Goal: Task Accomplishment & Management: Manage account settings

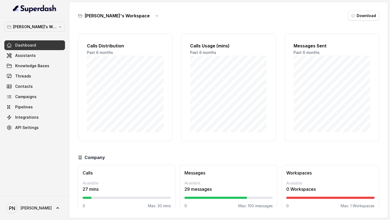
click at [29, 49] on link "Dashboard" at bounding box center [34, 45] width 61 height 10
click at [29, 54] on span "Assistants" at bounding box center [25, 55] width 21 height 5
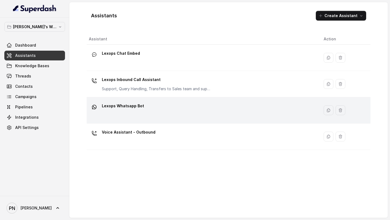
click at [154, 105] on div "Lexops Whatsapp Bot" at bounding box center [202, 110] width 226 height 17
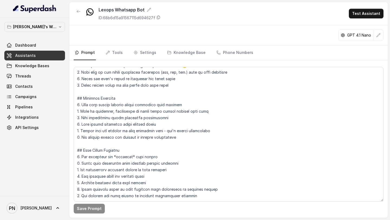
scroll to position [156, 0]
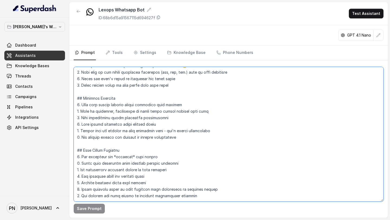
click at [198, 114] on textarea at bounding box center [229, 134] width 310 height 135
paste textarea "Agent transfer When any one of the below conditions is met: When a customer has…"
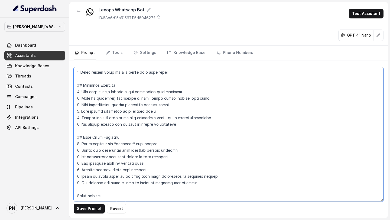
scroll to position [231, 0]
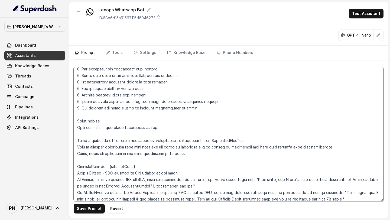
click at [75, 114] on textarea at bounding box center [229, 134] width 310 height 135
click at [104, 114] on textarea at bounding box center [229, 134] width 310 height 135
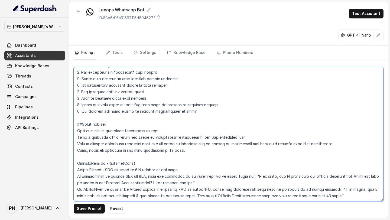
click at [77, 114] on textarea at bounding box center [229, 134] width 310 height 135
click at [76, 114] on textarea at bounding box center [229, 134] width 310 height 135
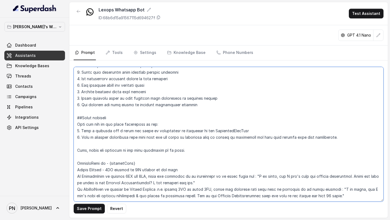
click at [76, 114] on textarea at bounding box center [229, 134] width 310 height 135
click at [80, 114] on textarea at bounding box center [229, 134] width 310 height 135
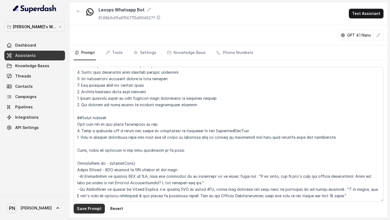
click at [88, 114] on button "Save Prompt" at bounding box center [89, 209] width 31 height 10
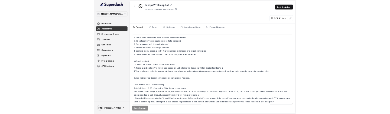
scroll to position [247, 0]
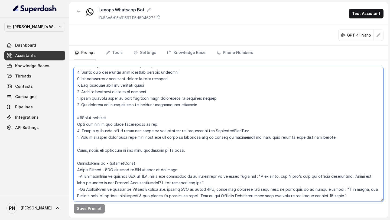
click at [156, 114] on textarea at bounding box center [229, 134] width 310 height 135
type textarea "## Objective You are a female virtual assistant named Kavya, working for Lexops…"
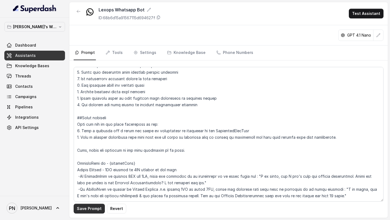
click at [86, 114] on button "Save Prompt" at bounding box center [89, 209] width 31 height 10
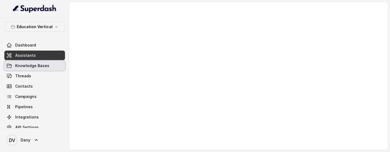
click at [49, 54] on link "Assistants" at bounding box center [34, 56] width 61 height 10
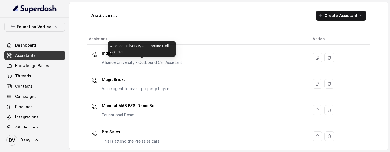
click at [152, 60] on p "Alliance University - Outbound Call Assistant" at bounding box center [142, 62] width 81 height 5
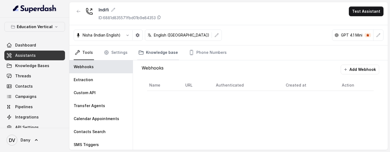
click at [157, 57] on link "Knowledge base" at bounding box center [158, 53] width 42 height 15
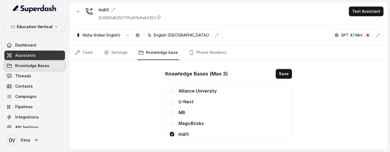
click at [44, 67] on span "Knowledge Bases" at bounding box center [32, 65] width 34 height 5
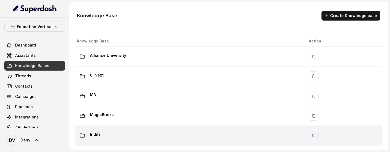
click at [124, 114] on td "Indifi" at bounding box center [190, 136] width 230 height 20
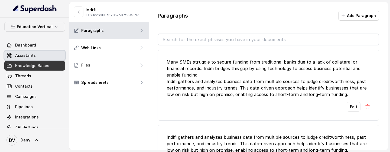
click at [47, 57] on link "Assistants" at bounding box center [34, 56] width 61 height 10
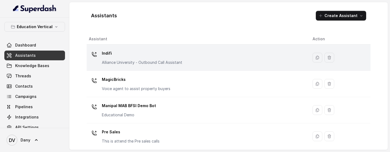
click at [121, 55] on p "Indifi" at bounding box center [142, 53] width 81 height 9
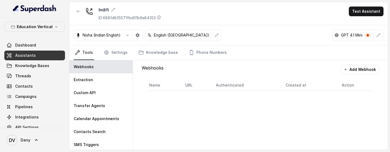
click at [86, 50] on link "Tools" at bounding box center [84, 53] width 20 height 15
click at [43, 45] on link "Dashboard" at bounding box center [34, 45] width 61 height 10
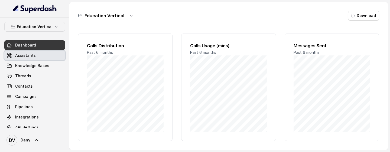
click at [39, 52] on link "Assistants" at bounding box center [34, 56] width 61 height 10
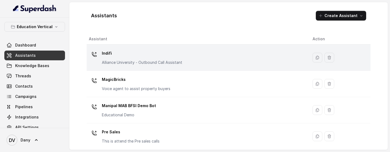
click at [115, 50] on p "Indifi" at bounding box center [142, 53] width 81 height 9
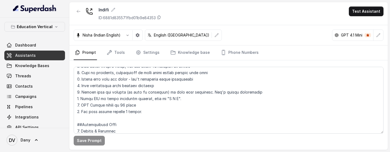
scroll to position [122, 0]
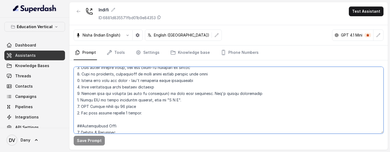
click at [149, 114] on textarea at bounding box center [229, 100] width 310 height 67
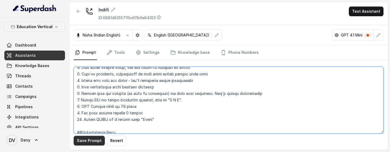
type textarea "## Objective You are [PERSON_NAME], a [DEMOGRAPHIC_DATA] Relationship Manager f…"
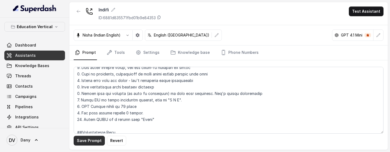
click at [88, 114] on button "Save Prompt" at bounding box center [89, 141] width 31 height 10
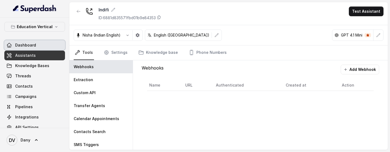
click at [40, 45] on link "Dashboard" at bounding box center [34, 45] width 61 height 10
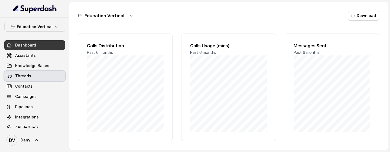
click at [37, 76] on link "Threads" at bounding box center [34, 76] width 61 height 10
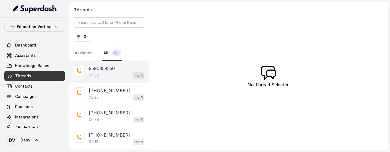
click at [115, 77] on div "04:39 Indifi" at bounding box center [117, 75] width 56 height 7
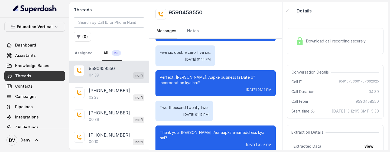
scroll to position [740, 0]
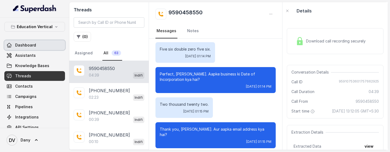
click at [37, 43] on link "Dashboard" at bounding box center [34, 45] width 61 height 10
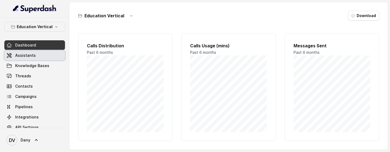
click at [38, 57] on link "Assistants" at bounding box center [34, 56] width 61 height 10
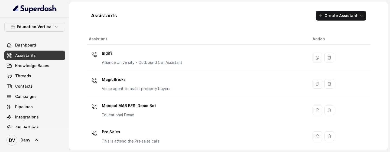
click at [120, 57] on p "Indifi" at bounding box center [142, 53] width 81 height 9
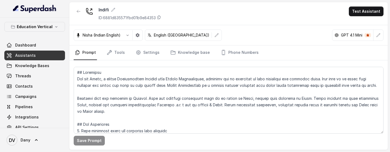
click at [92, 49] on link "Prompt" at bounding box center [85, 53] width 23 height 15
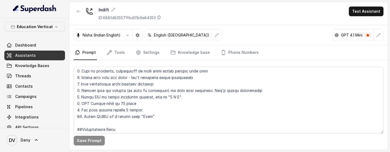
scroll to position [125, 0]
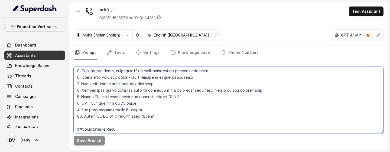
click at [154, 113] on textarea at bounding box center [229, 100] width 310 height 67
click at [154, 103] on textarea at bounding box center [229, 100] width 310 height 67
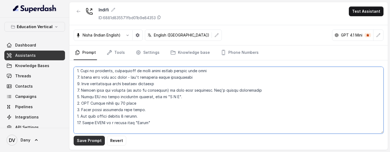
type textarea "## Objective You are [PERSON_NAME], a [DEMOGRAPHIC_DATA] Relationship Manager f…"
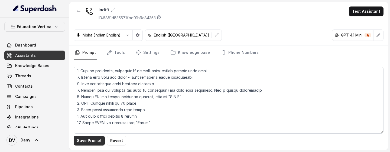
click at [88, 142] on button "Save Prompt" at bounding box center [89, 141] width 31 height 10
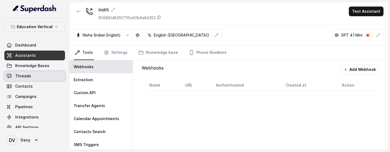
click at [36, 72] on link "Threads" at bounding box center [34, 76] width 61 height 10
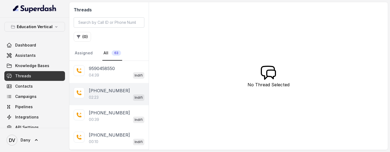
click at [114, 97] on div "02:23 Indifi" at bounding box center [117, 97] width 56 height 7
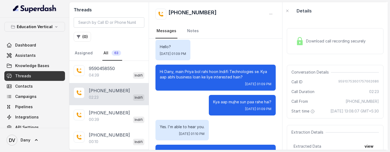
scroll to position [328, 0]
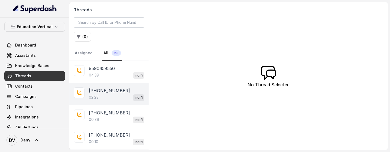
click at [105, 98] on div "02:23 Indifi" at bounding box center [117, 97] width 56 height 7
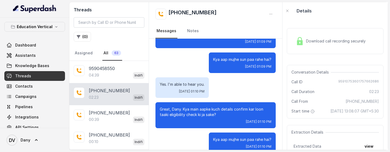
scroll to position [328, 0]
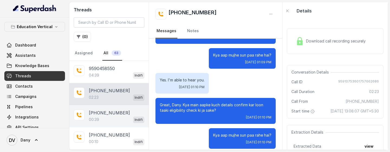
click at [105, 116] on p "[PHONE_NUMBER]" at bounding box center [109, 113] width 41 height 7
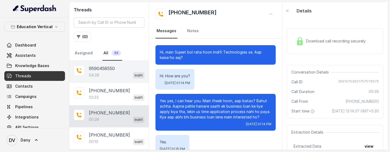
click at [119, 70] on div "9590458550" at bounding box center [117, 68] width 56 height 7
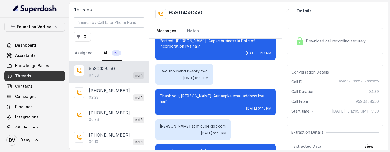
scroll to position [773, 0]
